Goal: Information Seeking & Learning: Check status

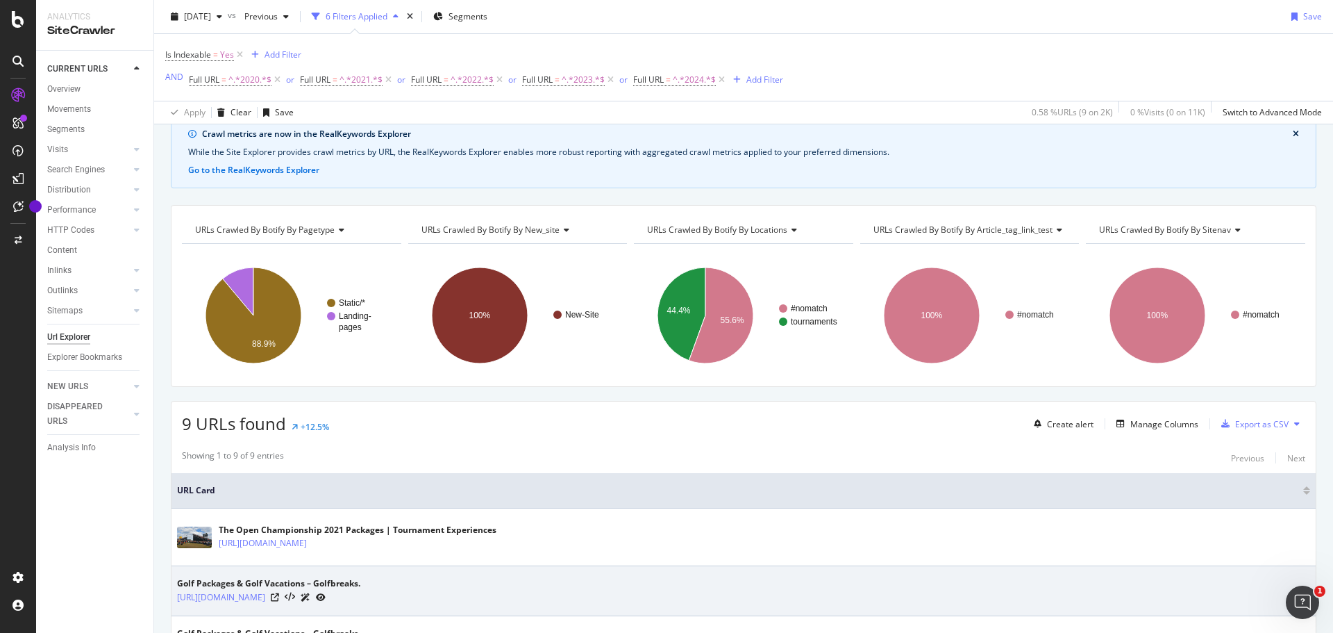
scroll to position [139, 0]
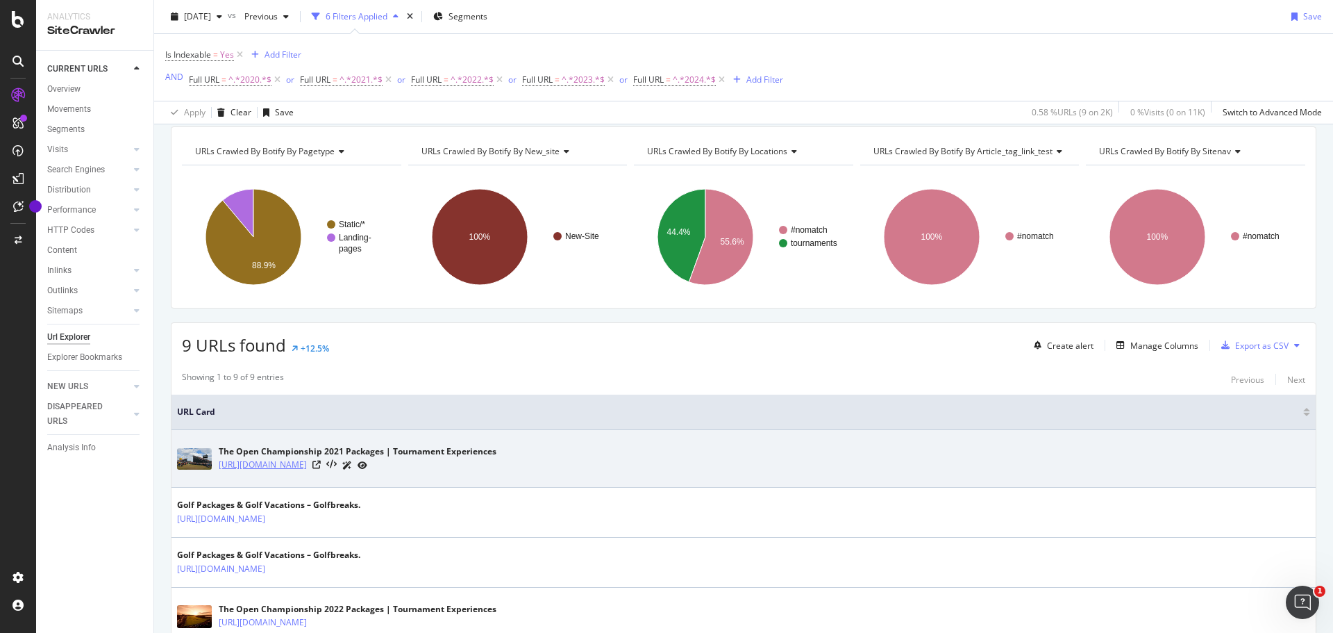
click at [307, 463] on link "[URL][DOMAIN_NAME]" at bounding box center [263, 465] width 88 height 14
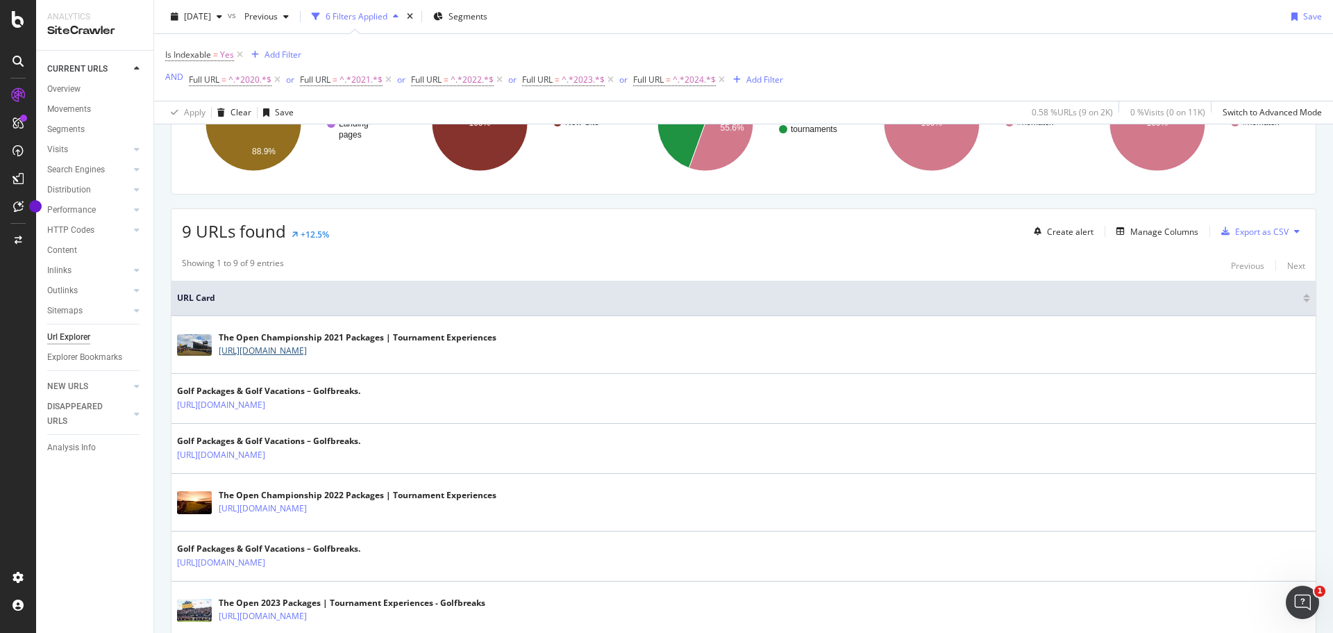
scroll to position [278, 0]
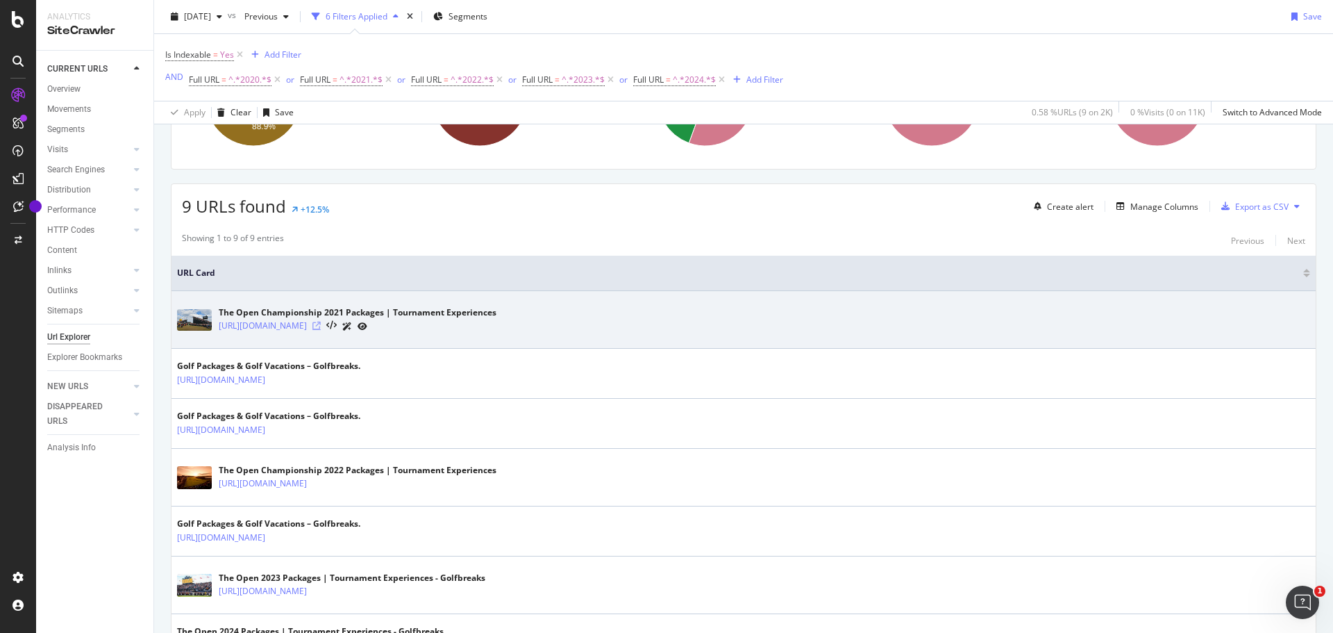
click at [321, 326] on icon at bounding box center [316, 326] width 8 height 8
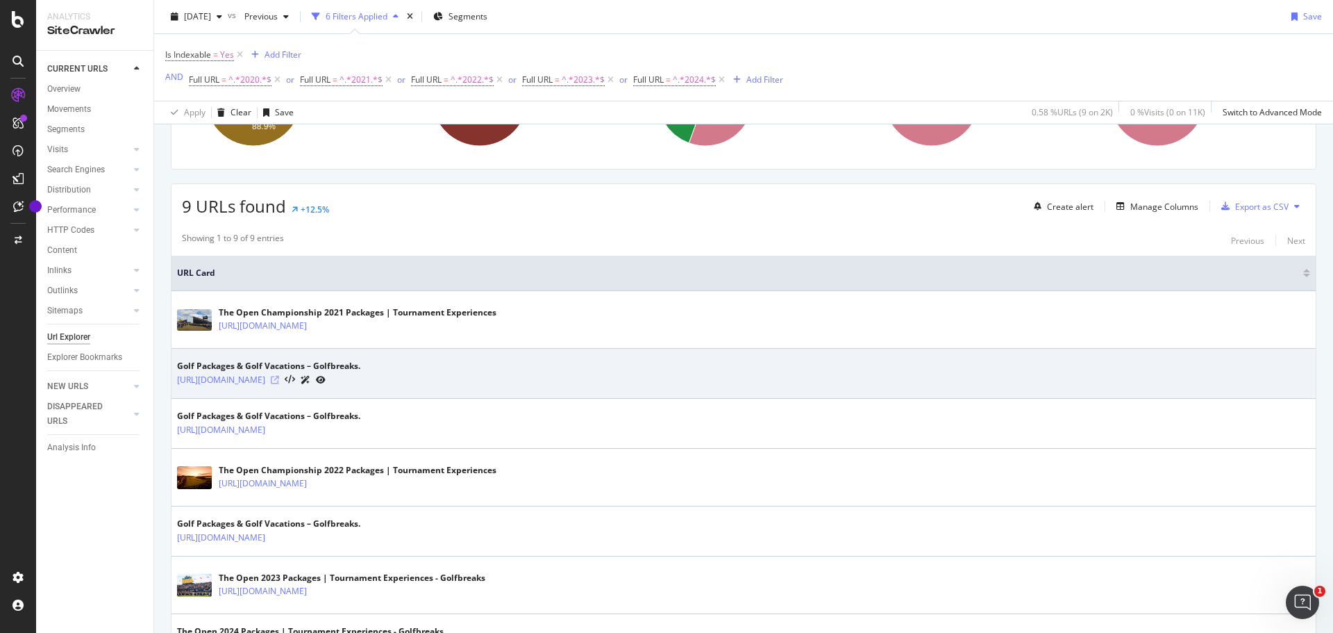
click at [279, 379] on icon at bounding box center [275, 380] width 8 height 8
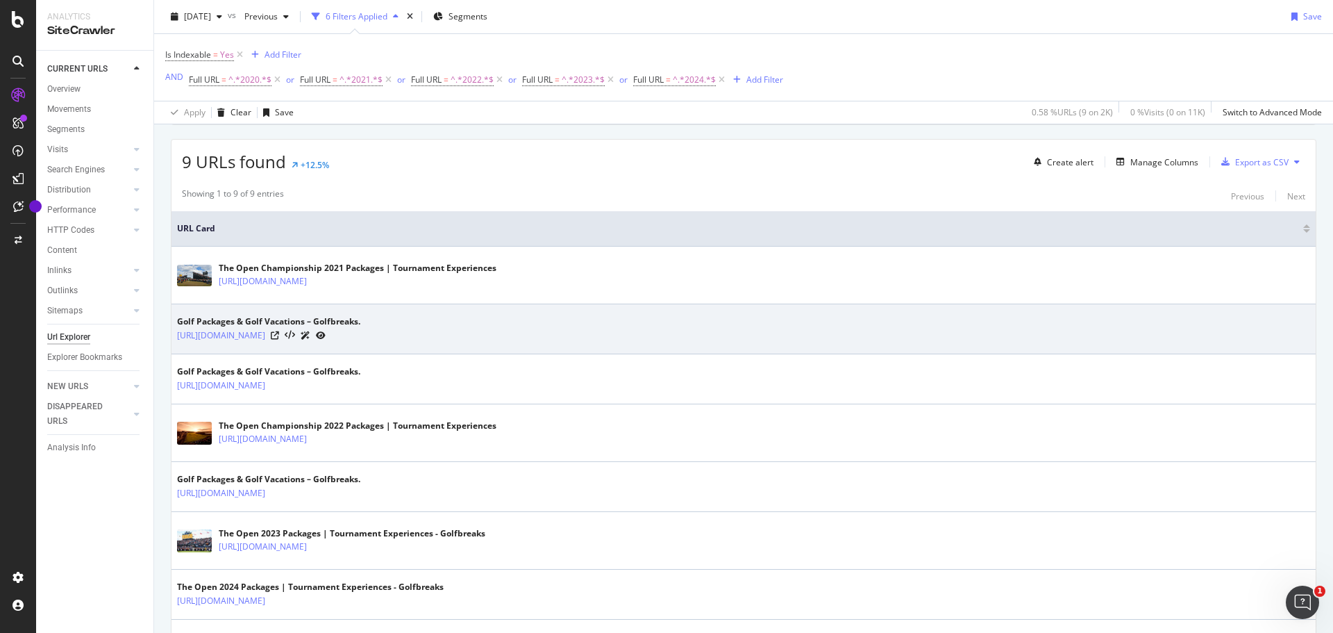
scroll to position [347, 0]
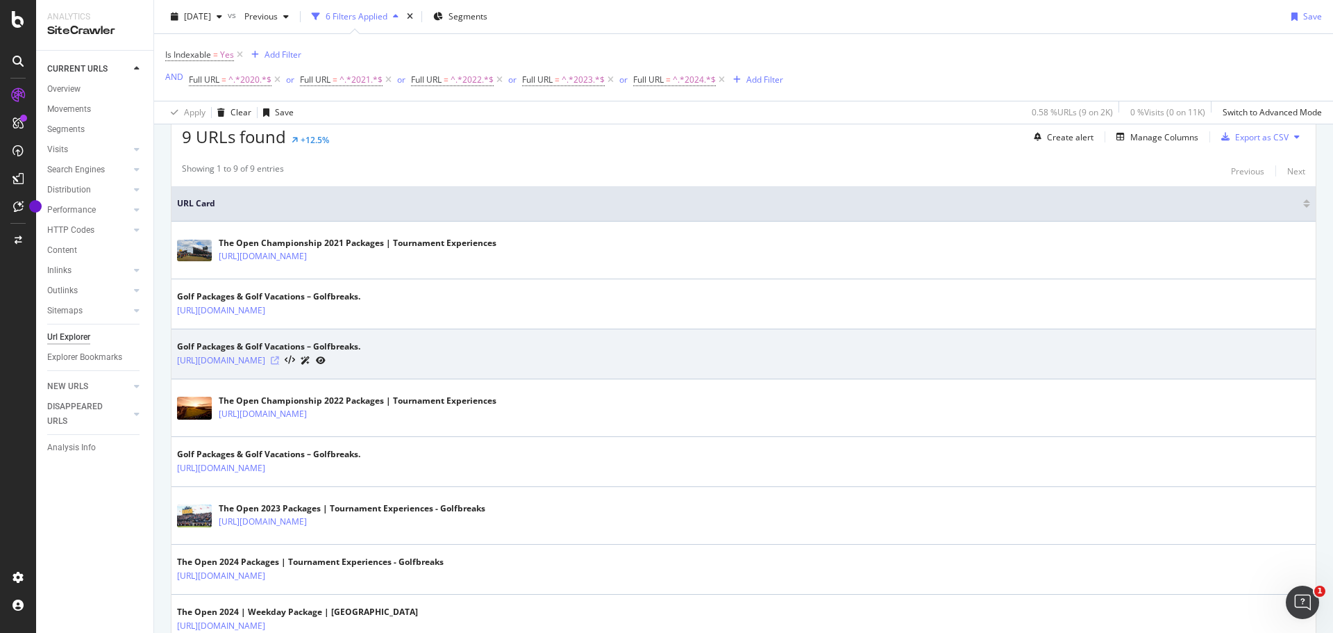
click at [279, 359] on icon at bounding box center [275, 360] width 8 height 8
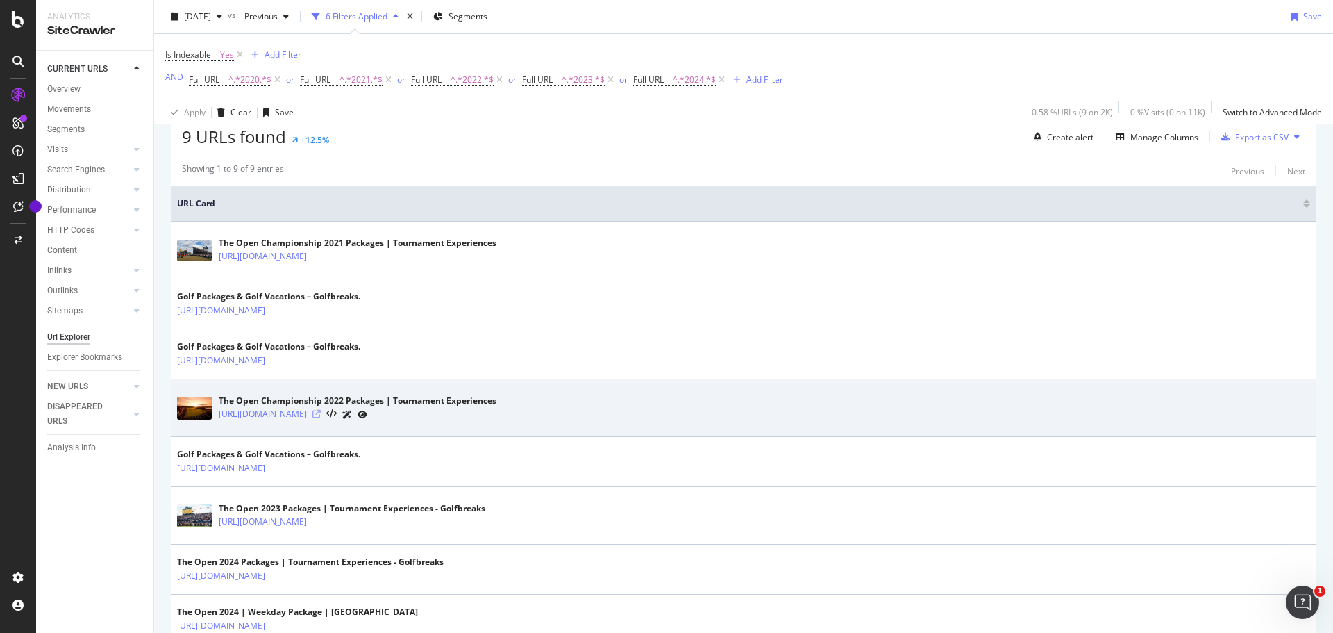
click at [321, 410] on icon at bounding box center [316, 414] width 8 height 8
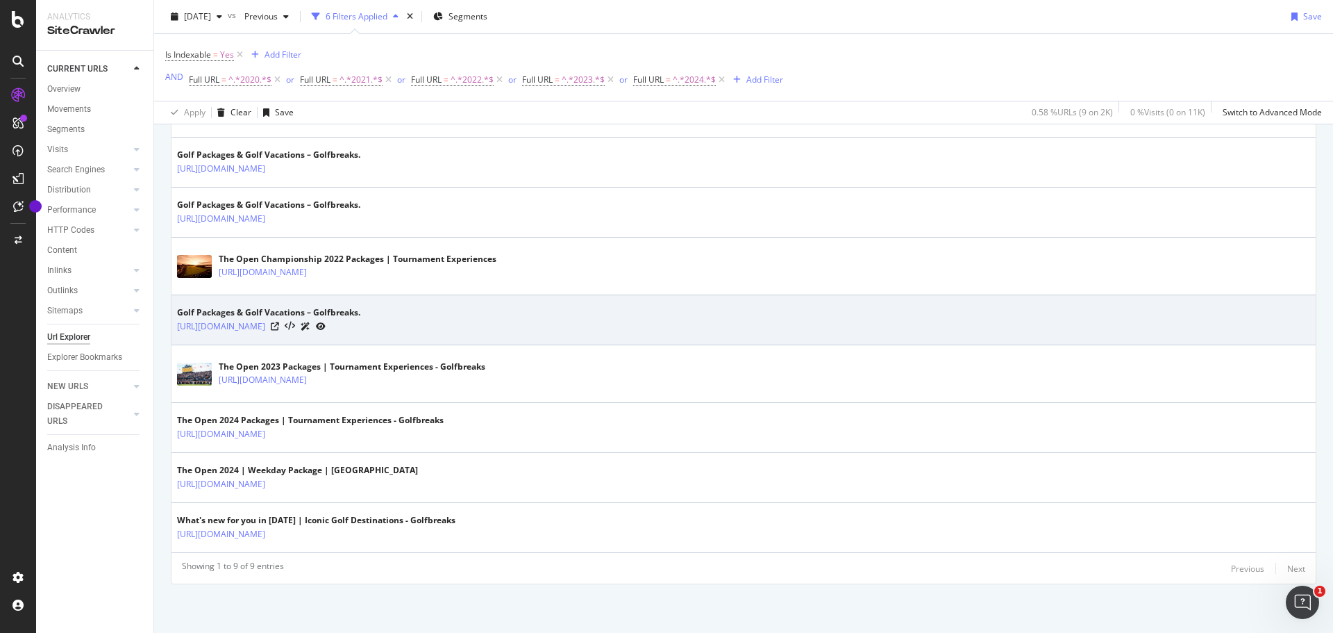
scroll to position [419, 0]
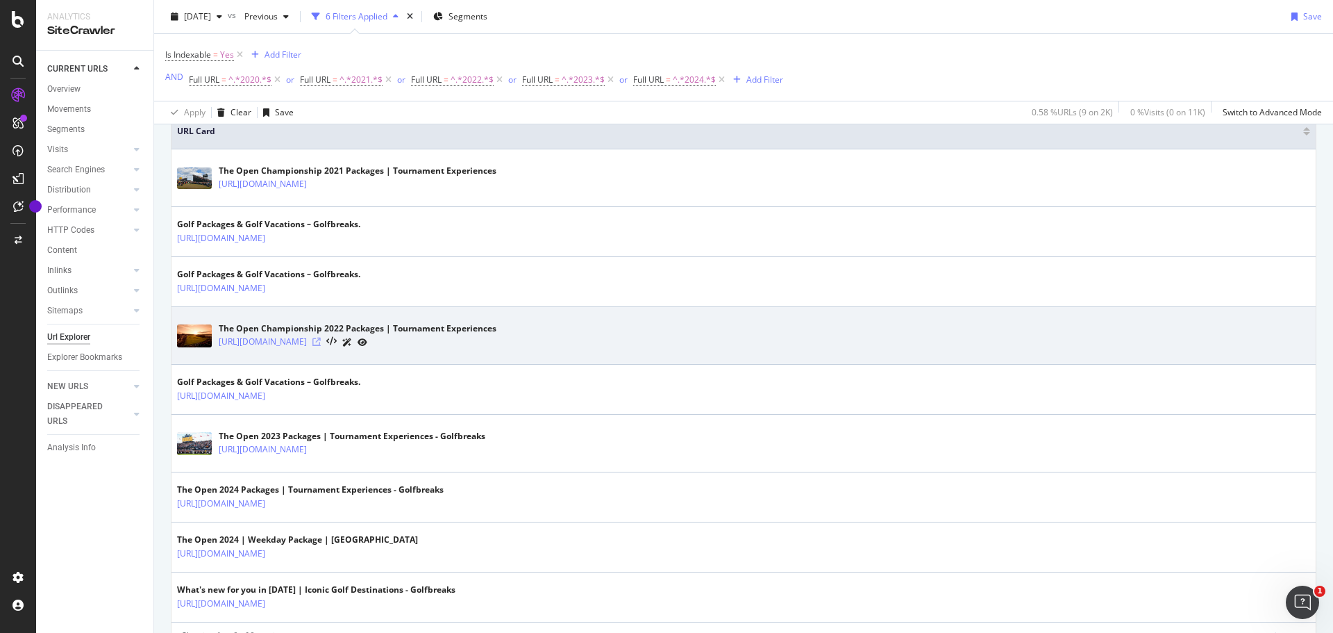
click at [321, 343] on icon at bounding box center [316, 341] width 8 height 8
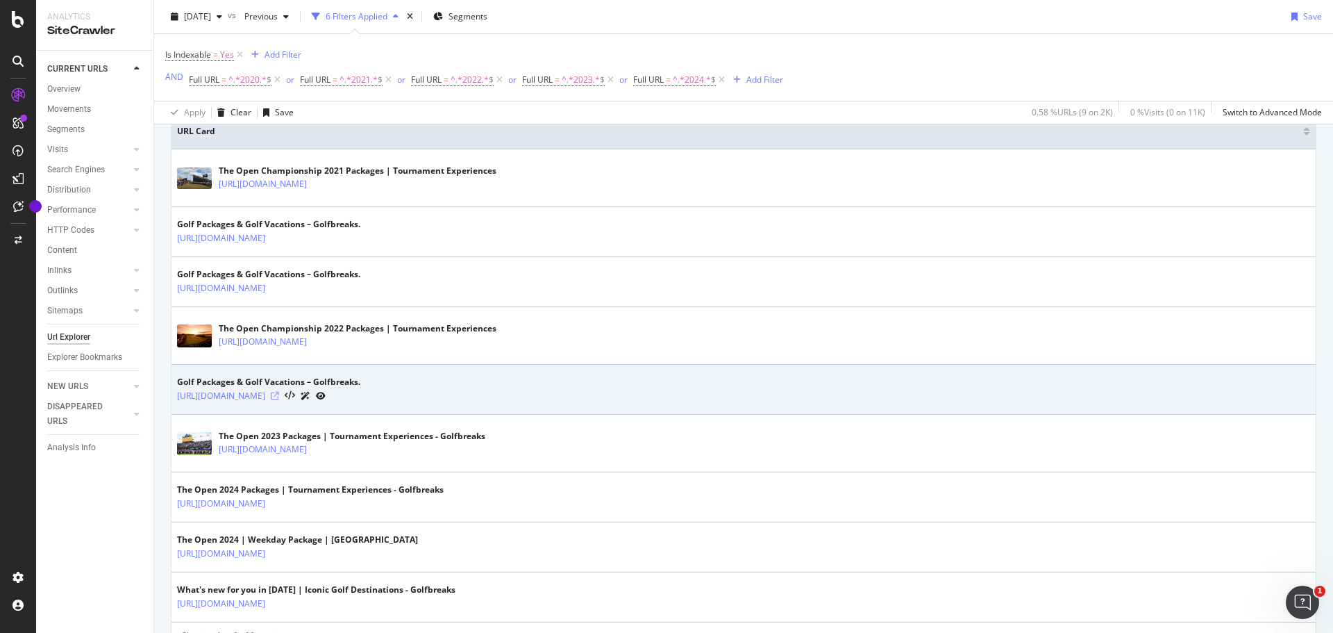
click at [279, 393] on icon at bounding box center [275, 396] width 8 height 8
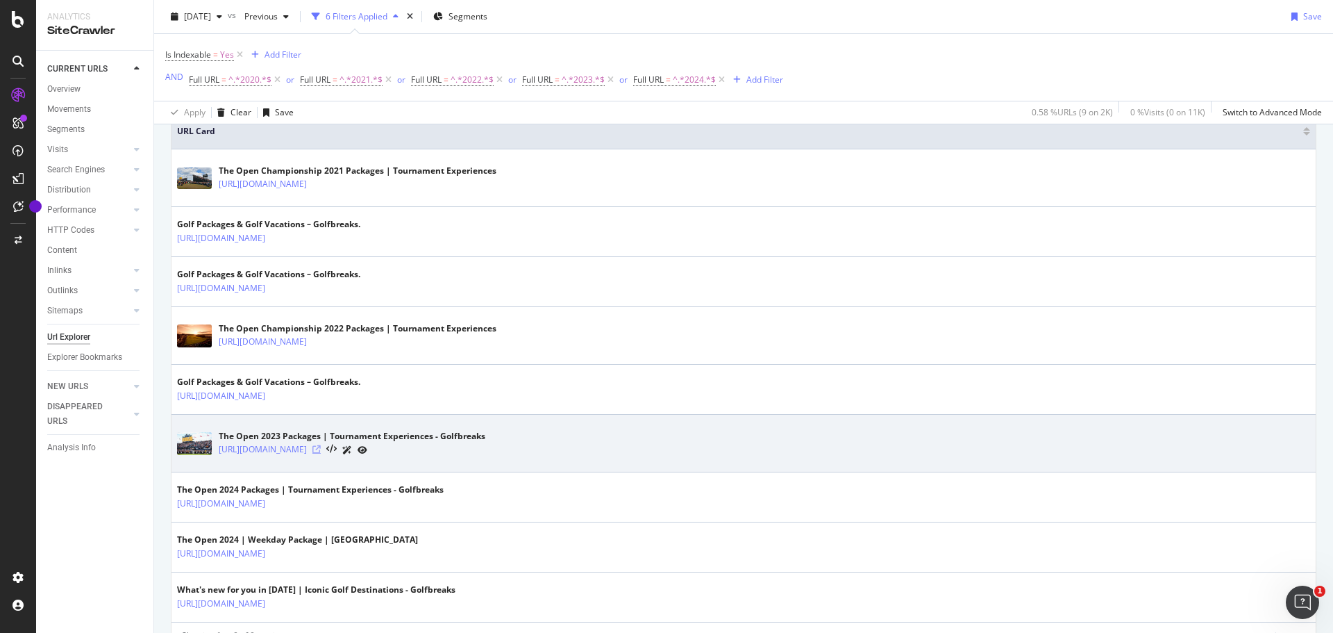
click at [321, 446] on icon at bounding box center [316, 449] width 8 height 8
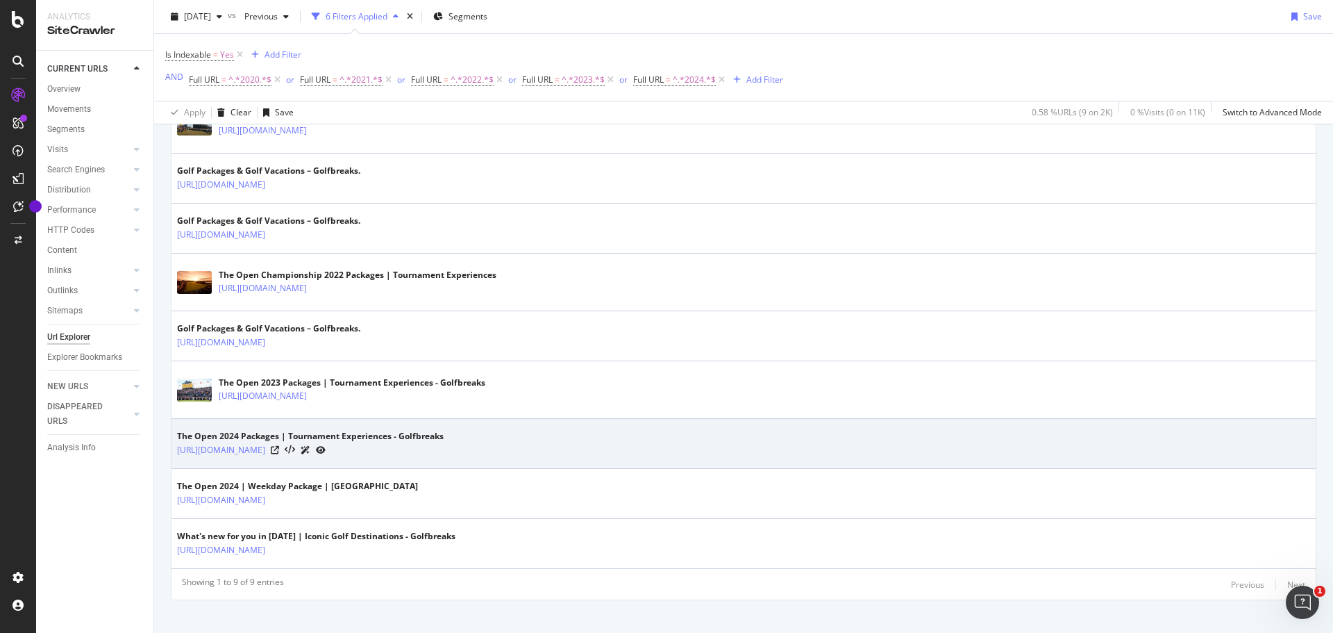
scroll to position [489, 0]
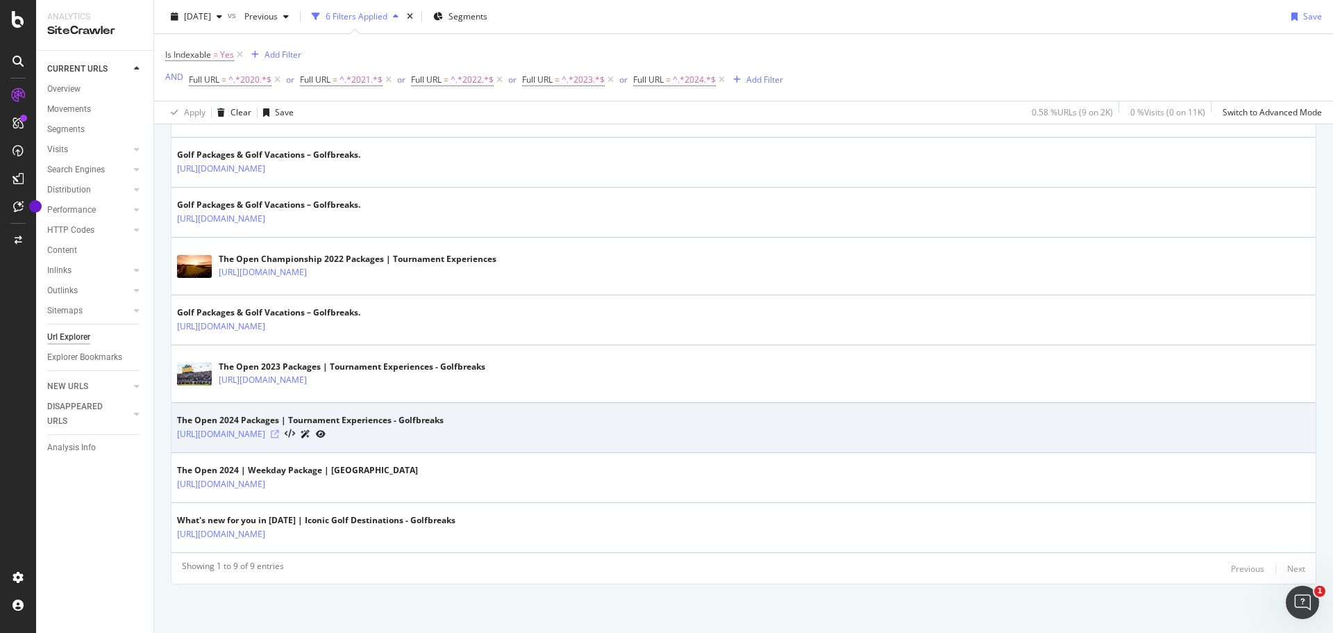
click at [279, 433] on icon at bounding box center [275, 434] width 8 height 8
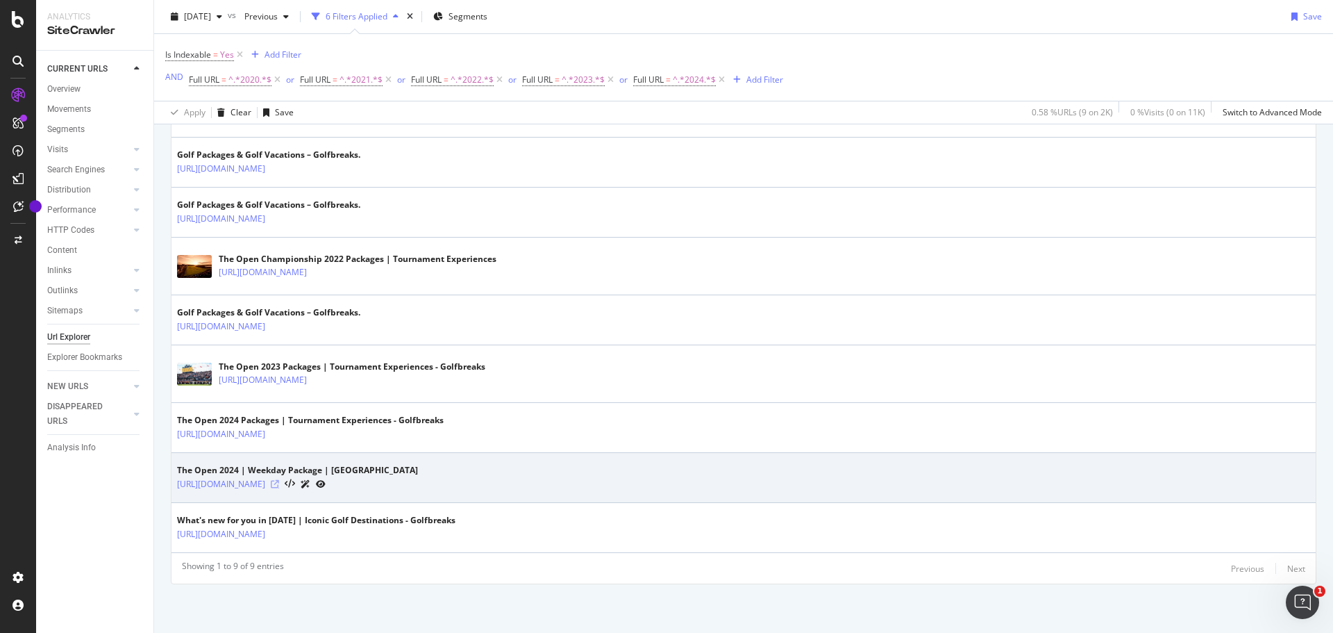
click at [279, 487] on icon at bounding box center [275, 484] width 8 height 8
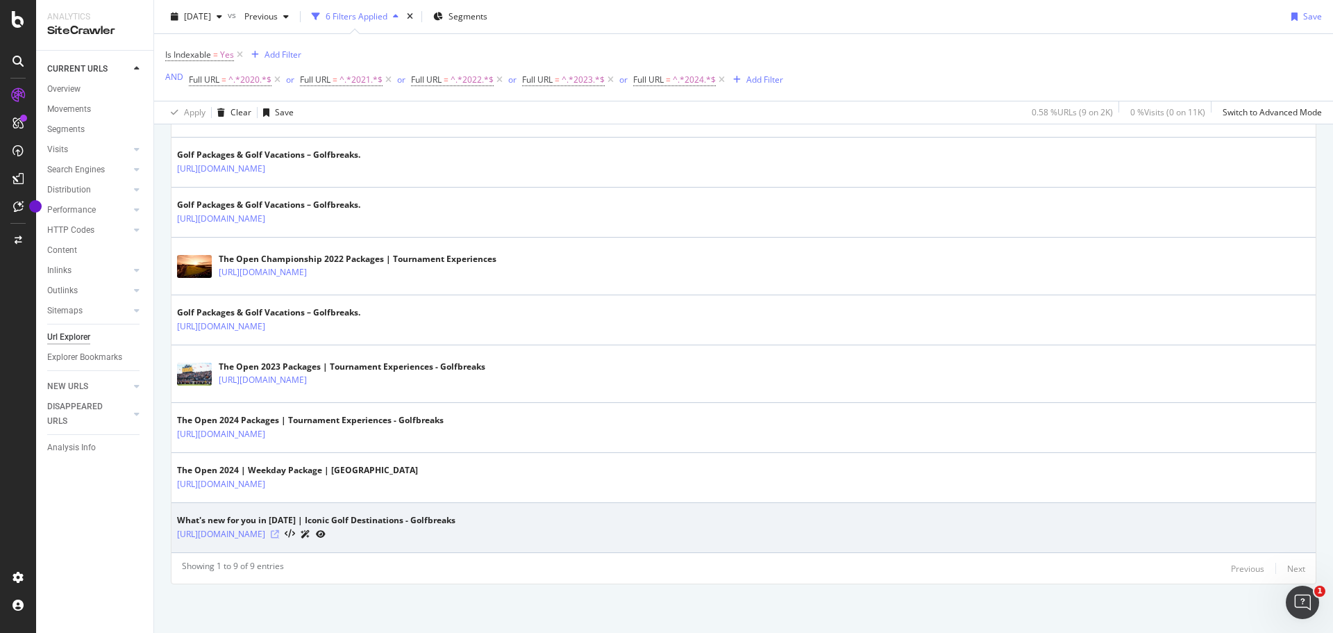
click at [279, 535] on icon at bounding box center [275, 534] width 8 height 8
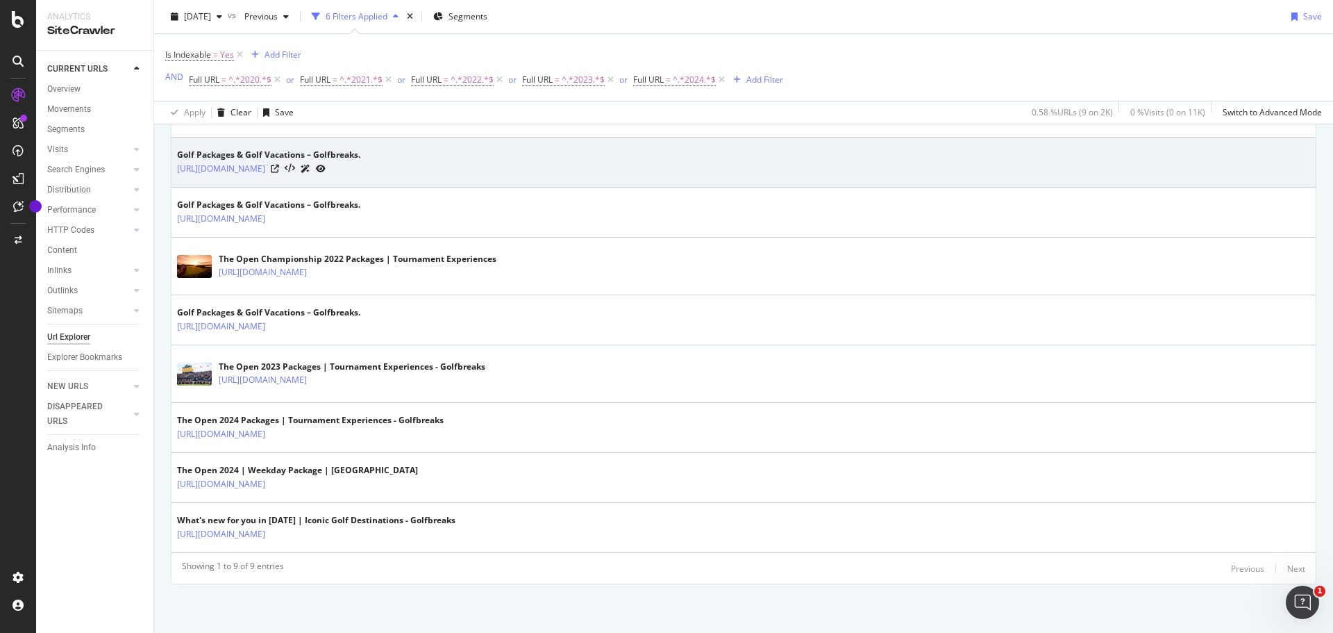
click at [360, 164] on div "[URL][DOMAIN_NAME]" at bounding box center [268, 168] width 183 height 15
click at [279, 167] on icon at bounding box center [275, 169] width 8 height 8
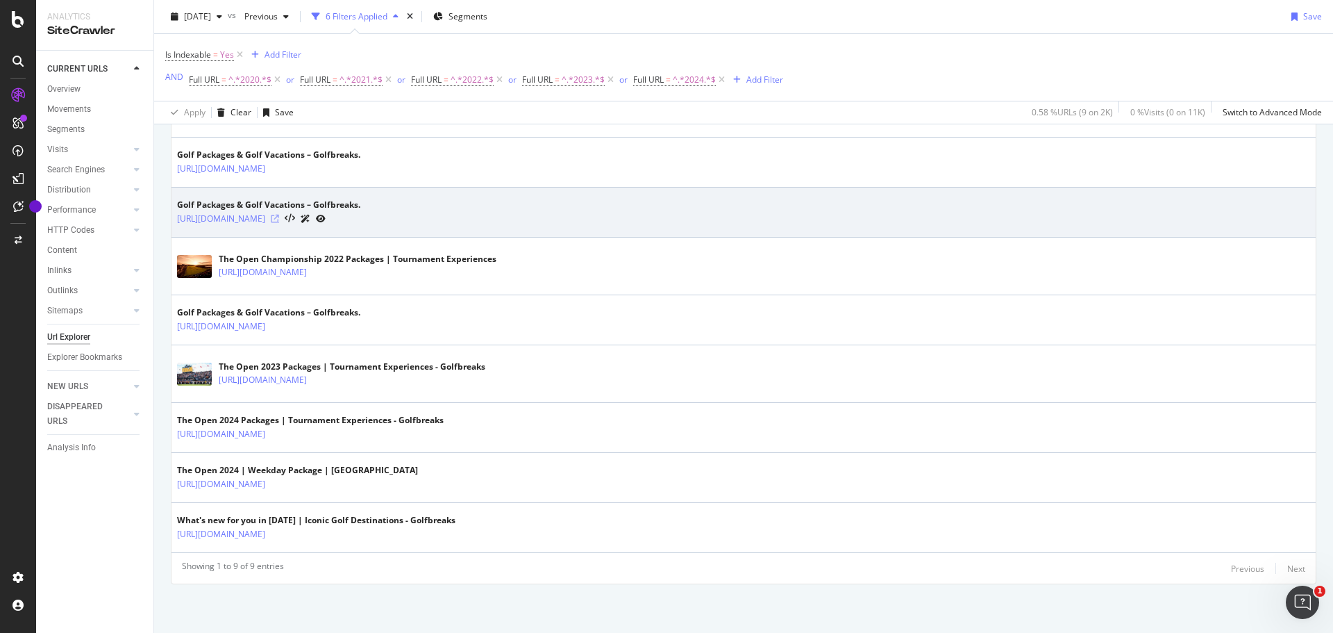
click at [279, 215] on icon at bounding box center [275, 219] width 8 height 8
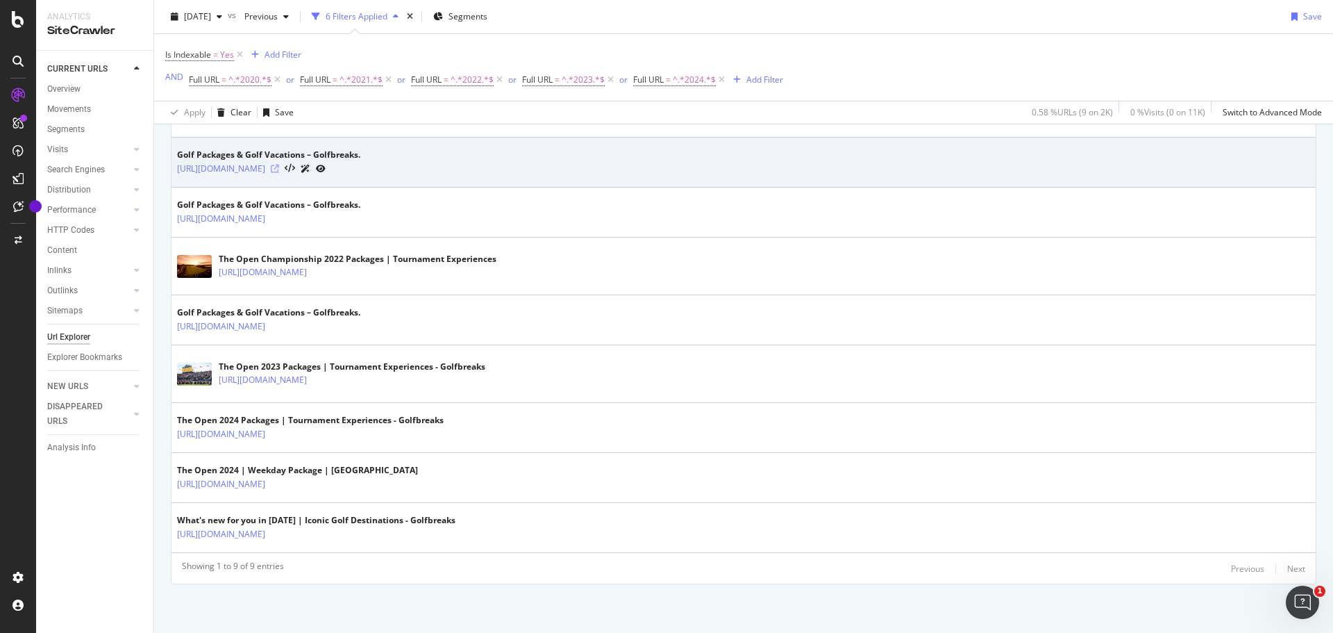
click at [279, 169] on icon at bounding box center [275, 169] width 8 height 8
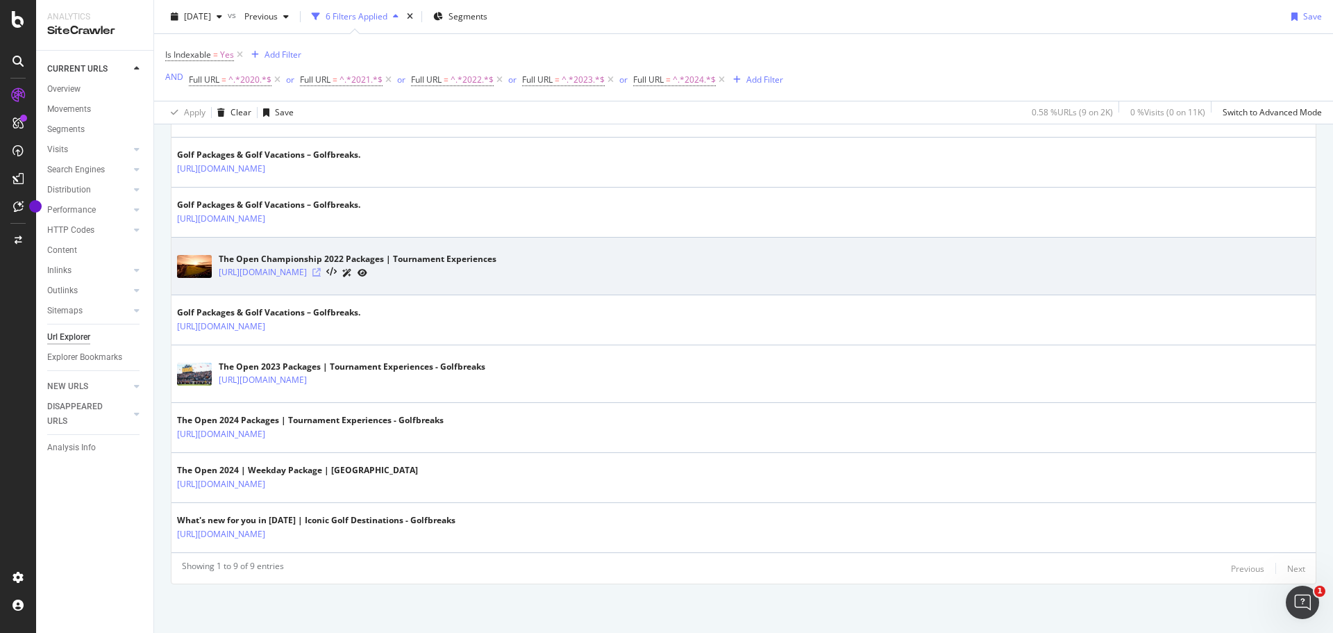
click at [321, 270] on icon at bounding box center [316, 272] width 8 height 8
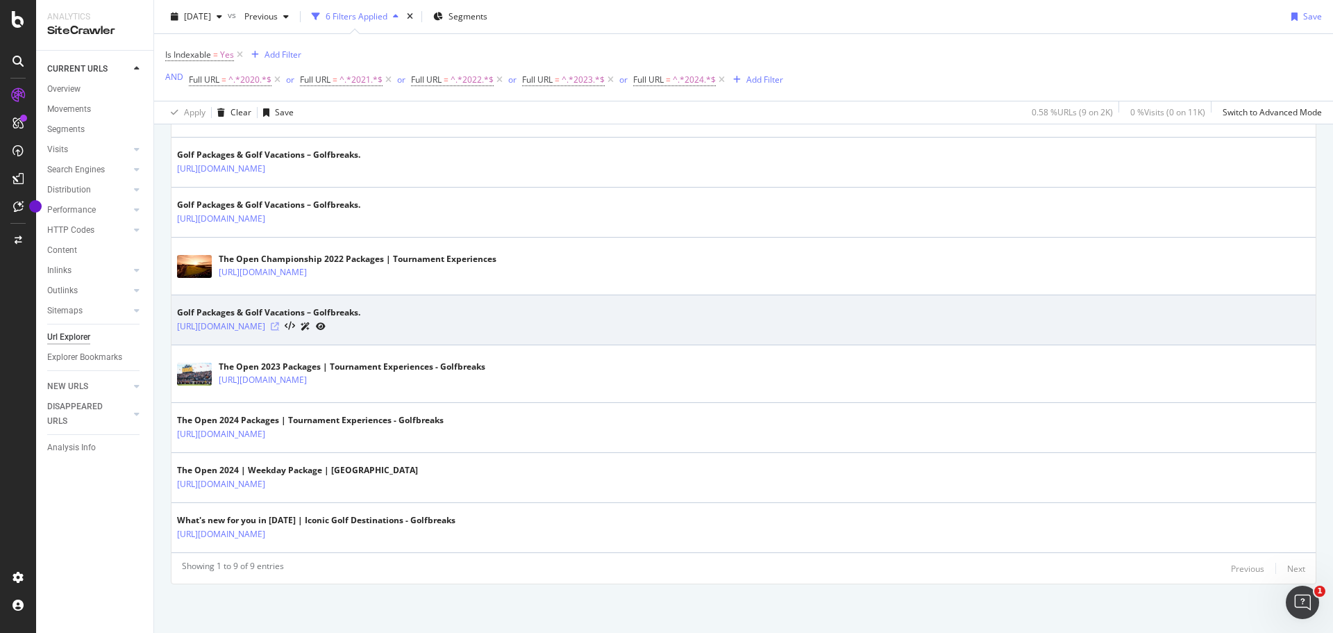
click at [279, 326] on icon at bounding box center [275, 326] width 8 height 8
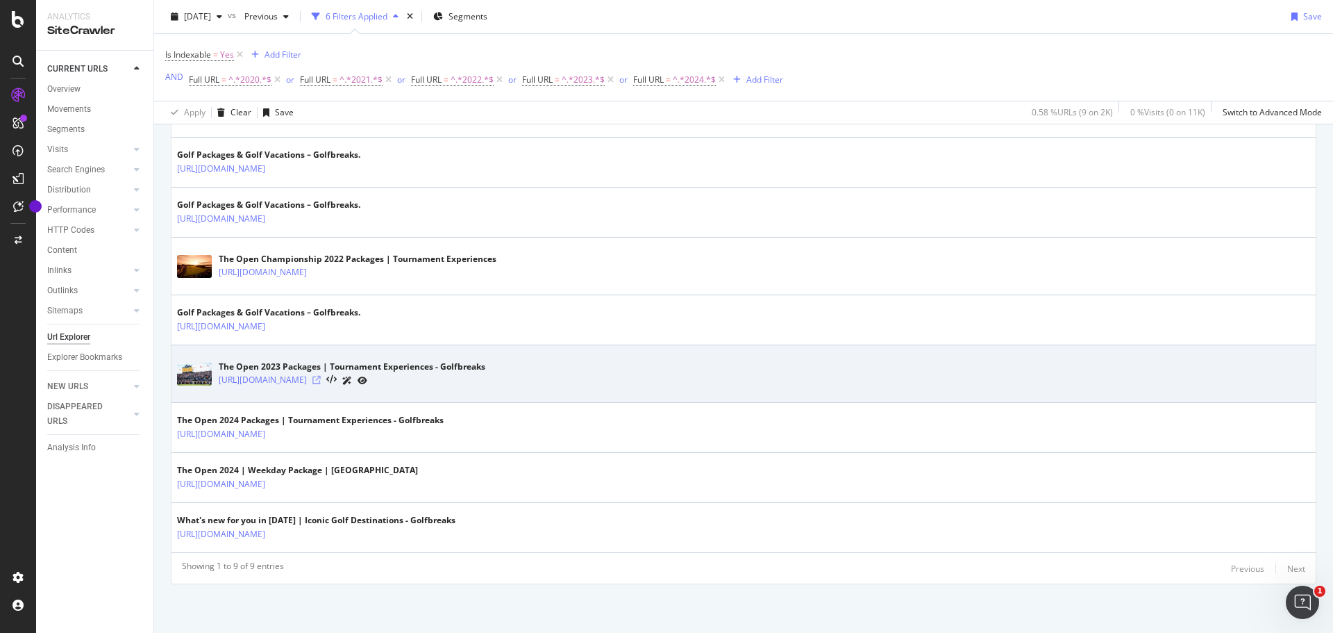
click at [321, 382] on icon at bounding box center [316, 380] width 8 height 8
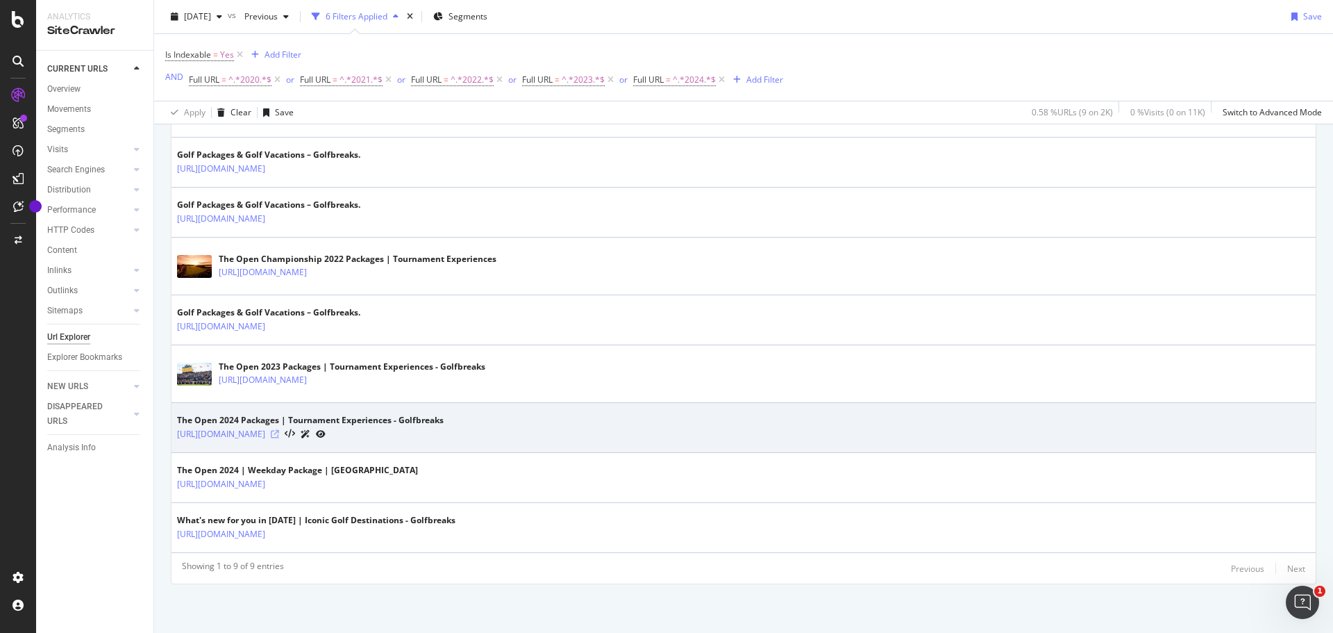
click at [279, 435] on icon at bounding box center [275, 434] width 8 height 8
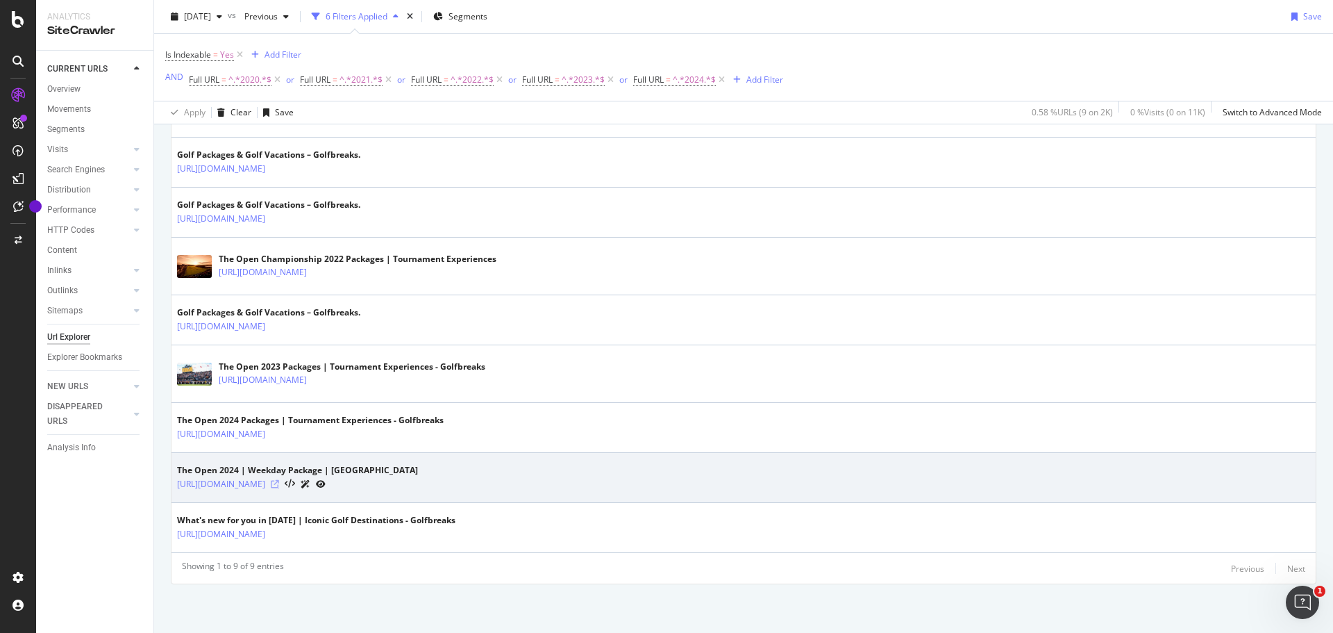
click at [279, 480] on icon at bounding box center [275, 484] width 8 height 8
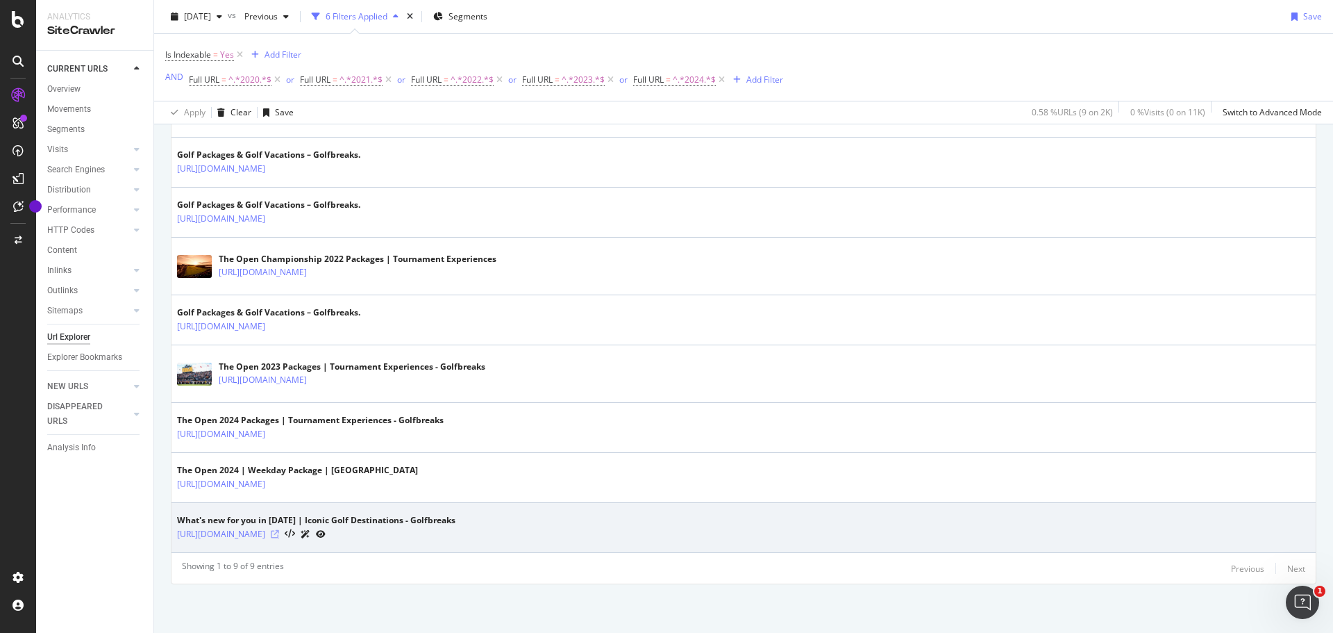
click at [279, 534] on icon at bounding box center [275, 534] width 8 height 8
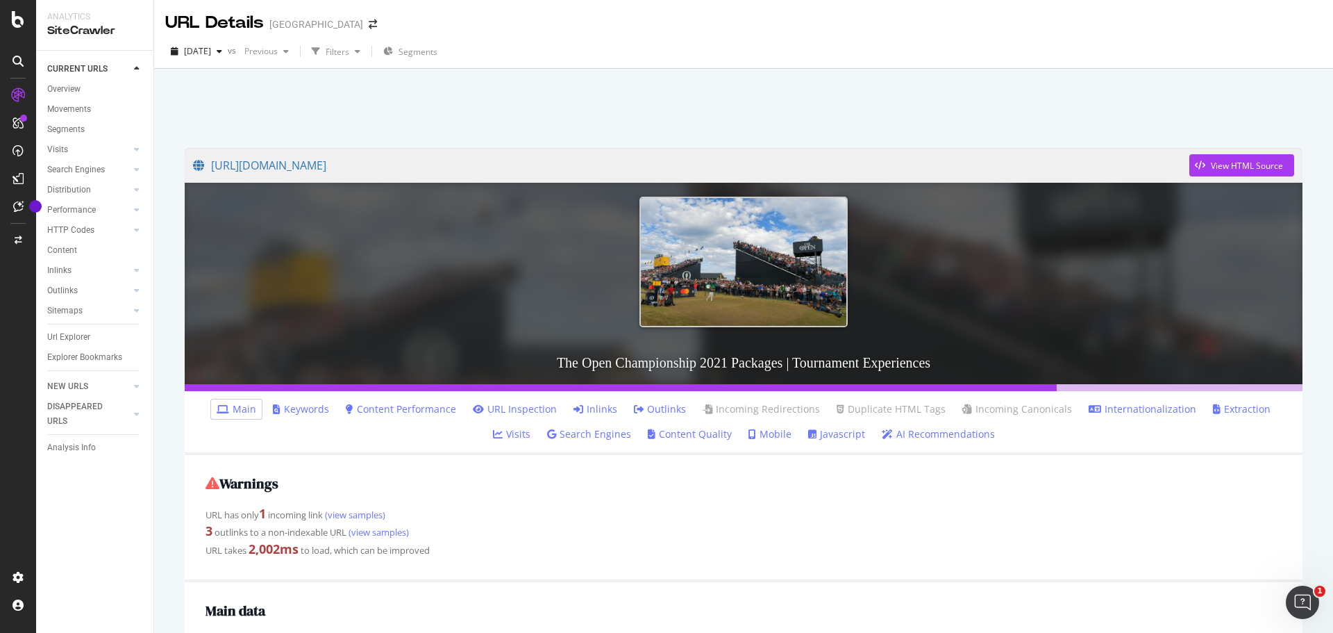
drag, startPoint x: 446, startPoint y: 466, endPoint x: 446, endPoint y: 478, distance: 11.8
drag, startPoint x: 446, startPoint y: 478, endPoint x: 435, endPoint y: 478, distance: 10.4
click at [435, 478] on h2 "Warnings" at bounding box center [744, 483] width 1076 height 15
click at [574, 412] on link "Inlinks" at bounding box center [596, 409] width 44 height 14
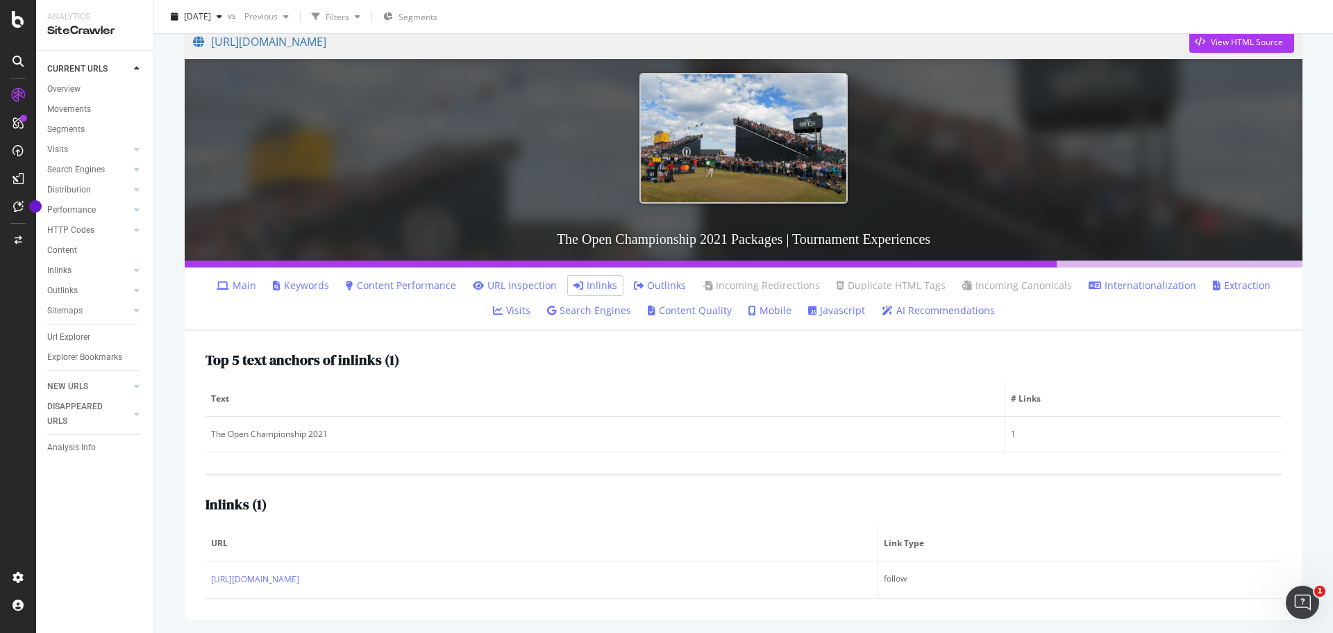
scroll to position [124, 0]
